Goal: Transaction & Acquisition: Purchase product/service

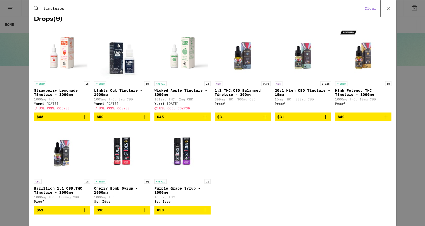
click at [237, 119] on span "$31" at bounding box center [242, 117] width 51 height 6
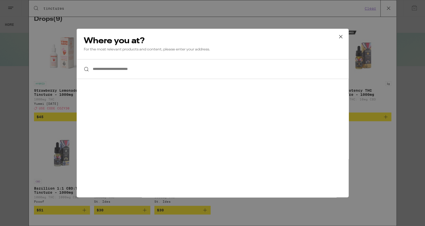
click at [172, 72] on input "**********" at bounding box center [213, 69] width 272 height 20
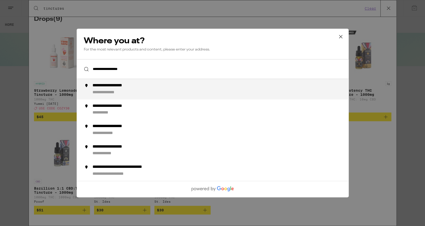
click at [151, 89] on div "**********" at bounding box center [222, 89] width 261 height 12
type input "**********"
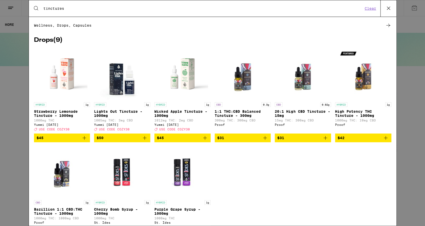
scroll to position [52, 0]
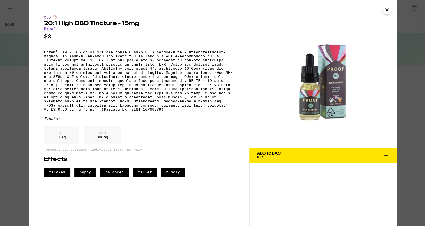
click at [345, 162] on button "Add To Bag $31" at bounding box center [323, 154] width 147 height 15
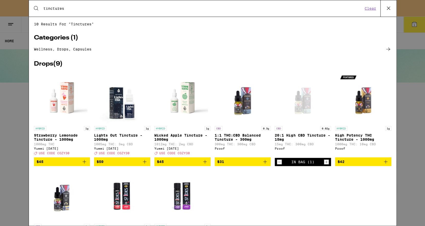
click at [390, 9] on icon at bounding box center [389, 8] width 8 height 8
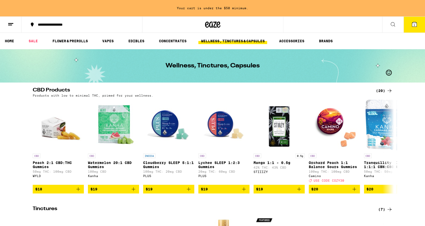
click at [414, 25] on span "1" at bounding box center [415, 24] width 2 height 3
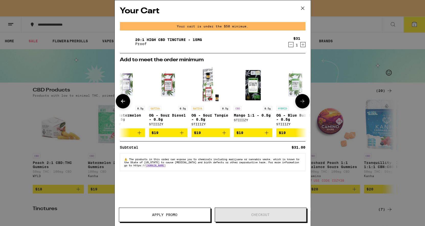
scroll to position [0, 14]
click at [255, 83] on img "Open page for Mango 1:1 - 0.5g from STIIIZY" at bounding box center [252, 84] width 38 height 38
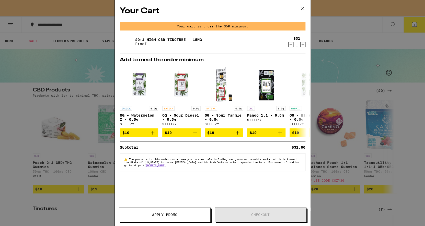
click at [305, 8] on icon at bounding box center [303, 8] width 8 height 8
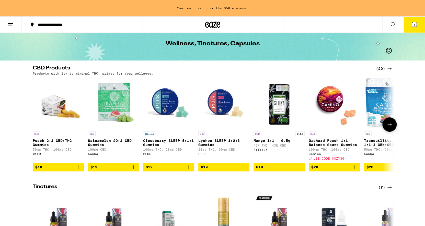
scroll to position [11, 0]
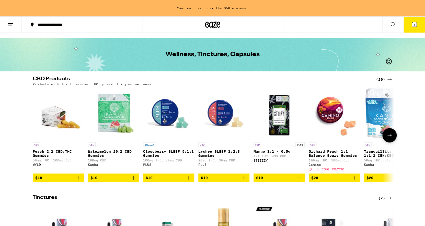
click at [392, 137] on icon at bounding box center [390, 135] width 4 height 4
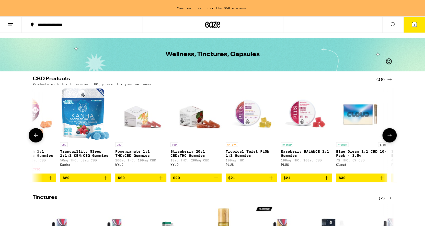
scroll to position [0, 304]
click at [392, 138] on icon at bounding box center [390, 135] width 6 height 6
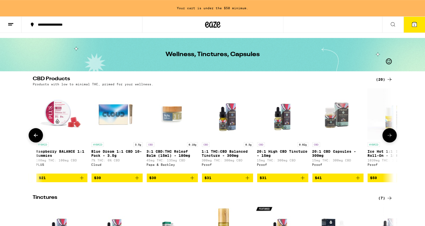
scroll to position [0, 530]
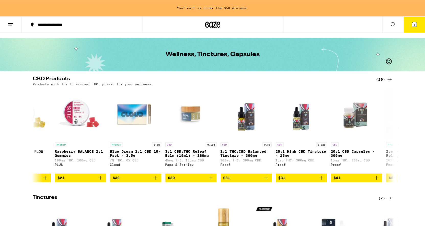
click at [9, 24] on icon at bounding box center [11, 24] width 6 height 6
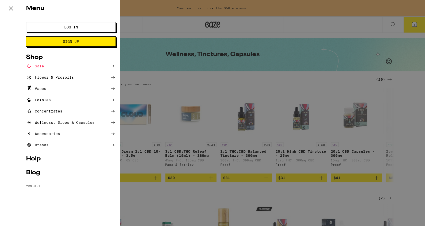
click at [43, 100] on div "Edibles" at bounding box center [38, 100] width 25 height 6
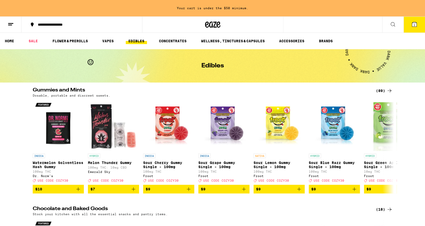
click at [381, 90] on div "(89)" at bounding box center [384, 90] width 17 height 6
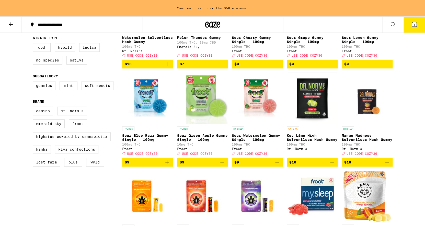
scroll to position [117, 0]
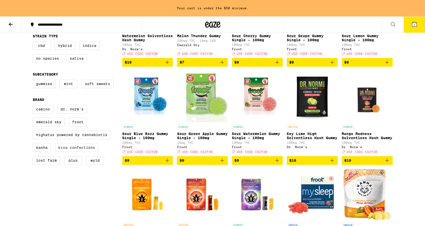
click at [77, 152] on label "Kiva Confections" at bounding box center [76, 147] width 43 height 9
click at [34, 106] on input "Kiva Confections" at bounding box center [34, 105] width 0 height 0
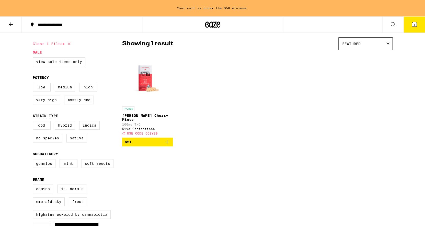
scroll to position [28, 0]
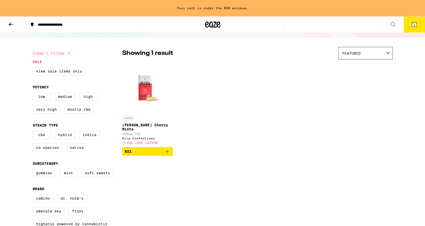
click at [147, 87] on img "Open page for Petra Tart Cherry Mints from Kiva Confections" at bounding box center [147, 87] width 51 height 51
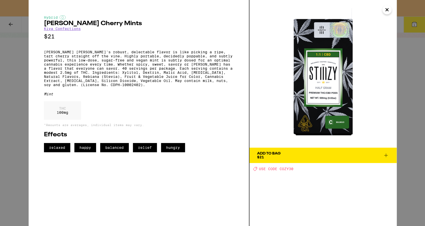
click at [389, 9] on icon "Close" at bounding box center [387, 10] width 6 height 8
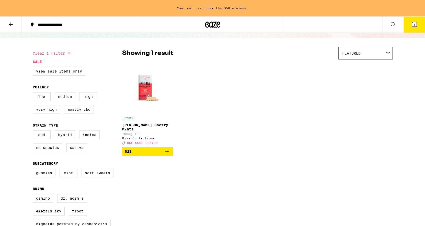
click at [60, 53] on button "Clear 1 filter" at bounding box center [52, 53] width 39 height 13
checkbox input "false"
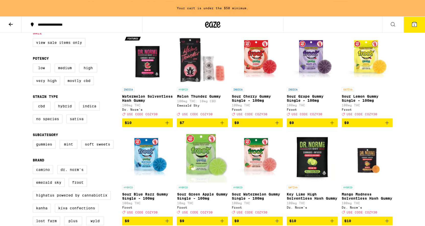
scroll to position [58, 0]
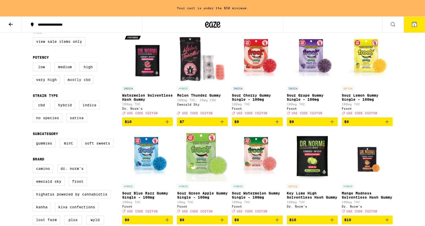
click at [83, 80] on label "Mostly CBD" at bounding box center [79, 79] width 30 height 9
click at [34, 63] on input "Mostly CBD" at bounding box center [34, 63] width 0 height 0
checkbox input "true"
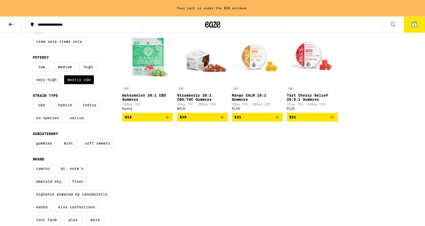
click at [200, 57] on img "Open page for Strawberry 20:1 CBD:THC Gummies from WYLD" at bounding box center [202, 57] width 51 height 51
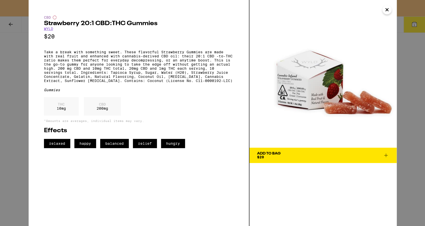
click at [200, 57] on p "Take a break with something sweet. These flavorful Strawberry Gummies are made …" at bounding box center [139, 66] width 190 height 33
click at [207, 92] on div "Gummies" at bounding box center [139, 90] width 190 height 4
click at [316, 153] on span "Add To Bag $20" at bounding box center [323, 154] width 132 height 7
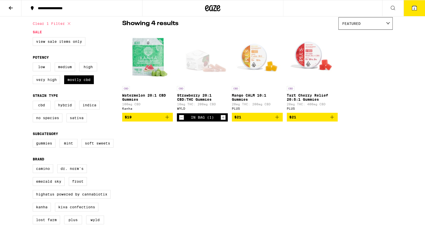
click at [415, 8] on span "2" at bounding box center [415, 8] width 2 height 3
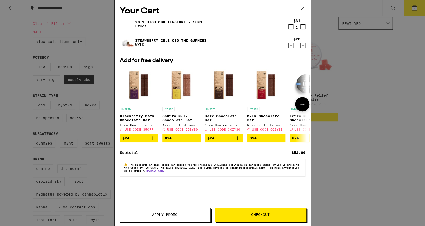
click at [262, 87] on img "Open page for Milk Chocolate Bar from Kiva Confections" at bounding box center [266, 85] width 38 height 38
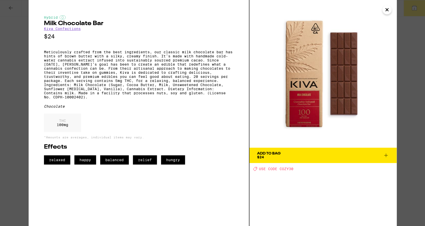
click at [299, 155] on span "Add To Bag $24" at bounding box center [323, 154] width 132 height 7
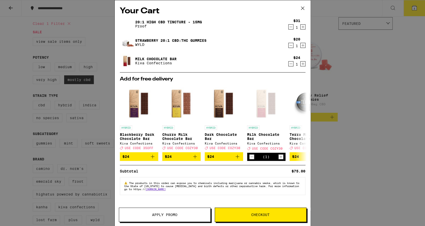
click at [346, 65] on div "Your Cart 20:1 High CBD Tincture - 15mg Proof $31 1 Strawberry 20:1 CBD:THC Gum…" at bounding box center [212, 113] width 425 height 226
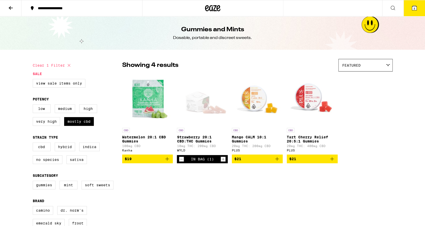
click at [414, 8] on span "3" at bounding box center [415, 8] width 2 height 3
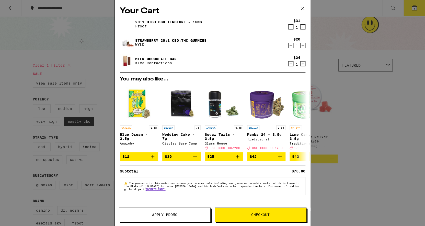
click at [358, 94] on div "Your Cart 20:1 High CBD Tincture - 15mg Proof $31 1 Strawberry 20:1 CBD:THC Gum…" at bounding box center [212, 113] width 425 height 226
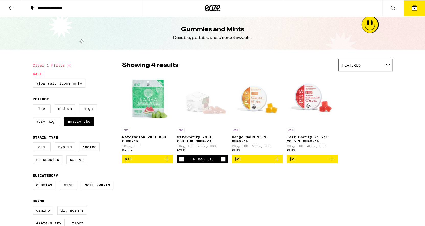
click at [417, 7] on icon at bounding box center [414, 8] width 5 height 5
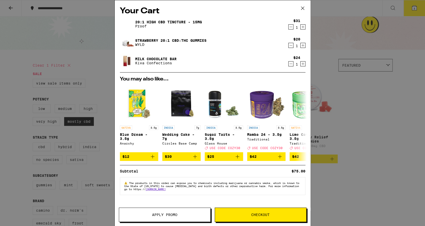
click at [267, 215] on span "Checkout" at bounding box center [260, 215] width 18 height 4
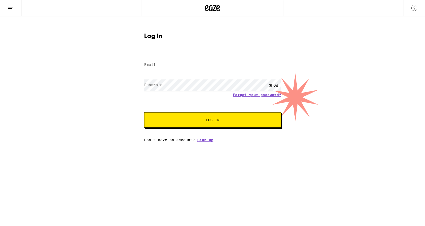
type input "[EMAIL_ADDRESS][DOMAIN_NAME]"
click at [208, 121] on span "Log In" at bounding box center [213, 120] width 14 height 4
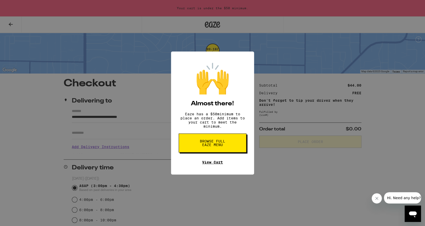
click at [214, 164] on link "View Cart" at bounding box center [212, 162] width 21 height 4
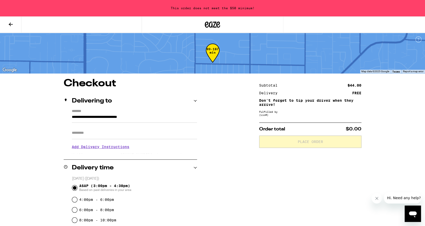
click at [9, 23] on icon at bounding box center [11, 24] width 6 height 6
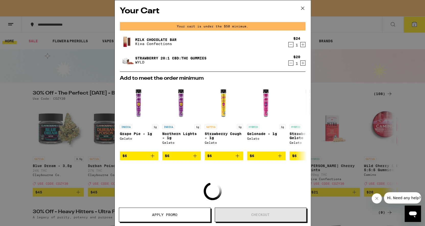
click at [304, 7] on icon at bounding box center [303, 8] width 8 height 8
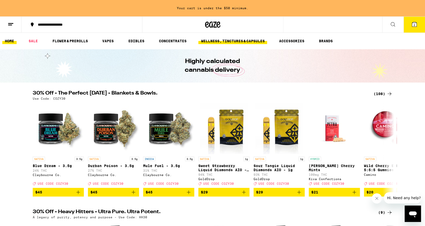
click at [243, 41] on link "WELLNESS, TINCTURES & CAPSULES" at bounding box center [232, 41] width 69 height 6
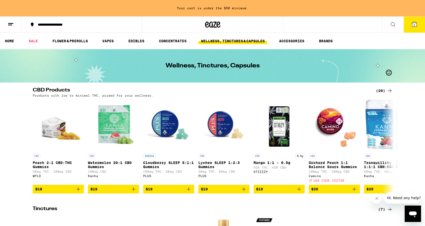
click at [10, 24] on icon at bounding box center [11, 24] width 6 height 6
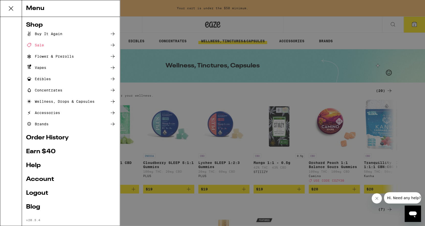
click at [57, 101] on div "Wellness, Drops & Capsules" at bounding box center [60, 101] width 69 height 6
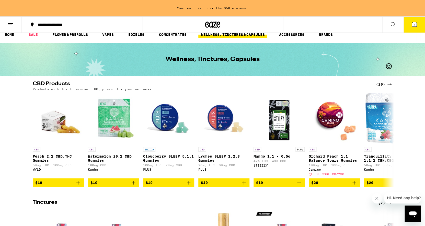
scroll to position [7, 0]
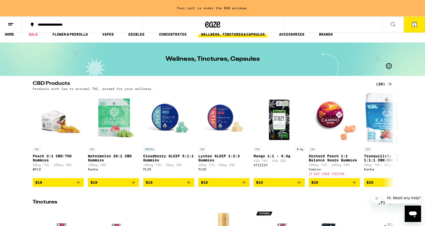
click at [382, 84] on div "(20)" at bounding box center [384, 84] width 17 height 6
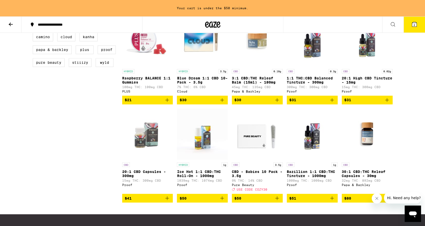
scroll to position [266, 0]
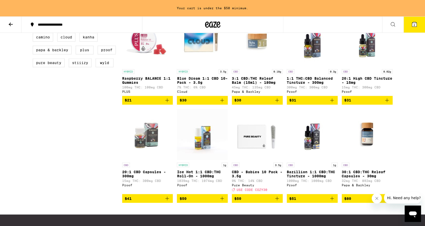
click at [367, 61] on img "Open page for 20:1 High CBD Tincture - 15mg from Proof" at bounding box center [367, 40] width 51 height 51
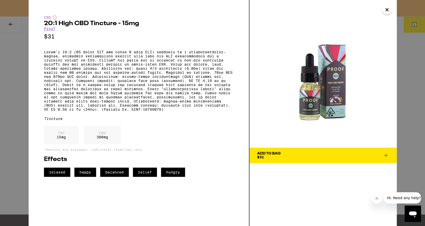
click at [293, 153] on span "Add To Bag $31" at bounding box center [323, 154] width 132 height 7
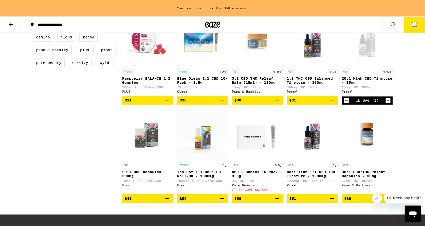
scroll to position [249, 0]
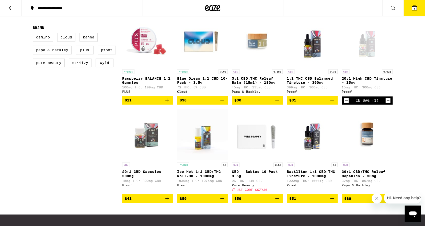
click at [416, 9] on icon at bounding box center [414, 8] width 5 height 5
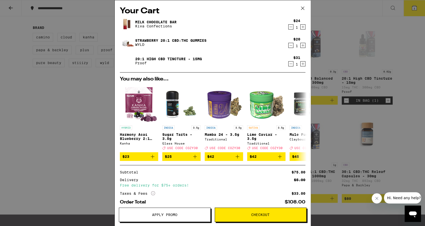
click at [264, 171] on div "Subtotal $75.00 Delivery $5.00 Free delivery for $75+ orders! Taxes & Fees More…" at bounding box center [213, 184] width 186 height 39
click at [292, 28] on icon "Decrement" at bounding box center [291, 27] width 5 height 6
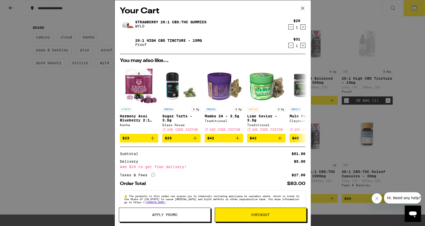
click at [291, 28] on icon "Decrement" at bounding box center [291, 27] width 5 height 6
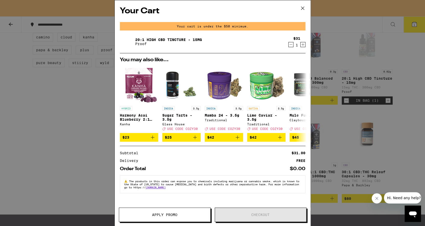
click at [304, 8] on icon at bounding box center [303, 8] width 8 height 8
